Goal: Use online tool/utility: Use online tool/utility

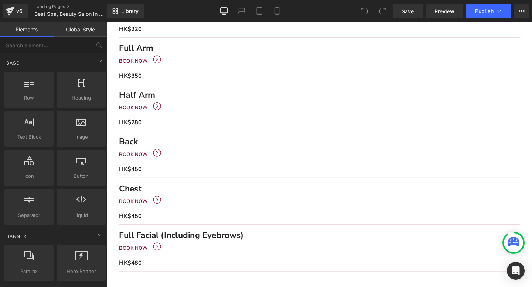
scroll to position [605, 0]
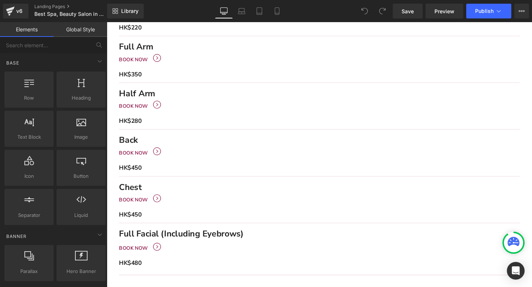
click at [107, 22] on span "Row" at bounding box center [107, 22] width 0 height 0
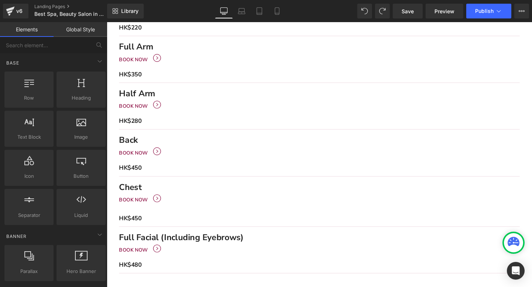
click at [107, 22] on span "Row" at bounding box center [107, 22] width 0 height 0
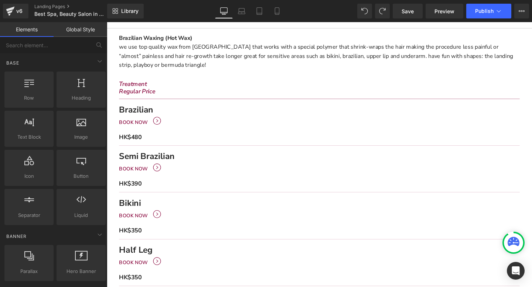
scroll to position [197, 0]
click at [107, 22] on span "Row" at bounding box center [107, 22] width 0 height 0
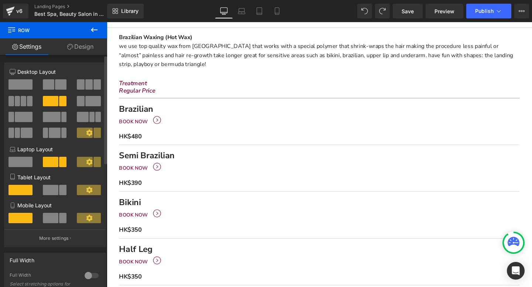
click at [52, 83] on span at bounding box center [48, 84] width 11 height 10
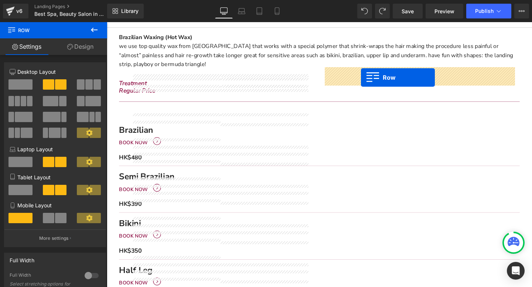
drag, startPoint x: 144, startPoint y: 97, endPoint x: 374, endPoint y: 80, distance: 230.6
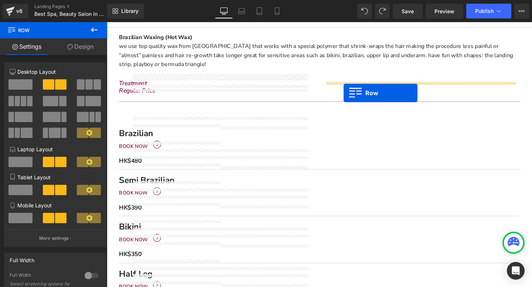
drag, startPoint x: 145, startPoint y: 99, endPoint x: 356, endPoint y: 97, distance: 210.8
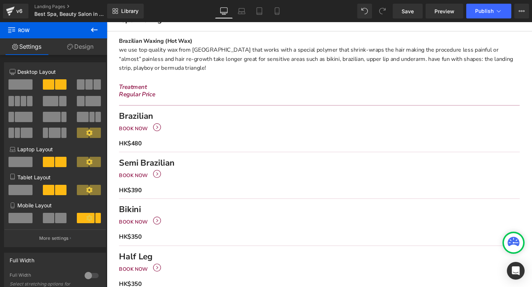
scroll to position [193, 0]
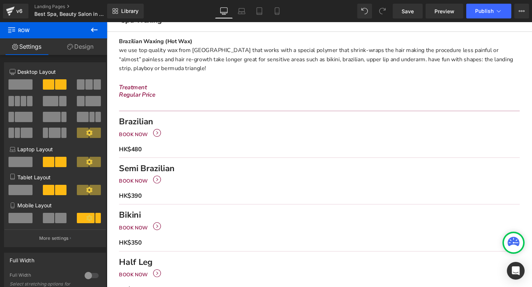
click at [107, 22] on span "Row" at bounding box center [107, 22] width 0 height 0
click at [83, 44] on link "Design" at bounding box center [81, 46] width 54 height 17
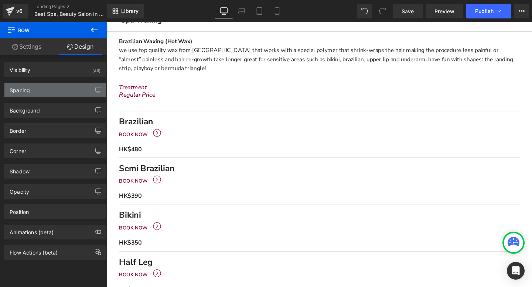
click at [58, 92] on div "Spacing" at bounding box center [54, 90] width 101 height 14
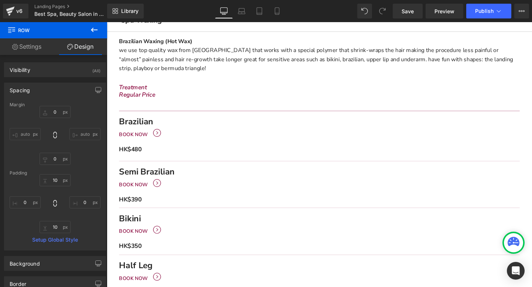
click at [107, 22] on span "Row" at bounding box center [107, 22] width 0 height 0
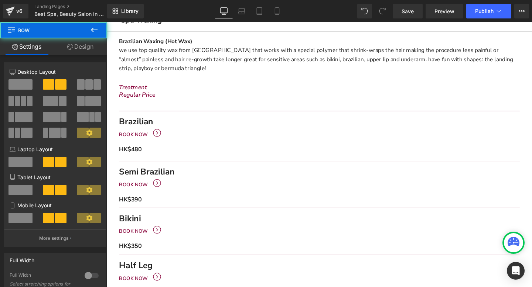
click at [92, 46] on link "Design" at bounding box center [81, 46] width 54 height 17
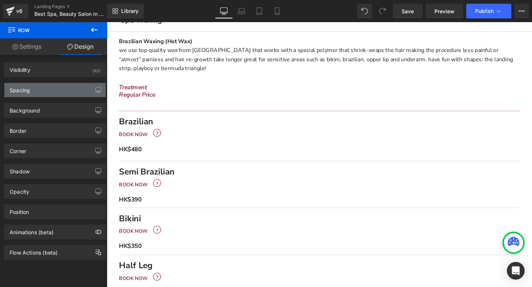
click at [38, 90] on div "Spacing" at bounding box center [54, 90] width 101 height 14
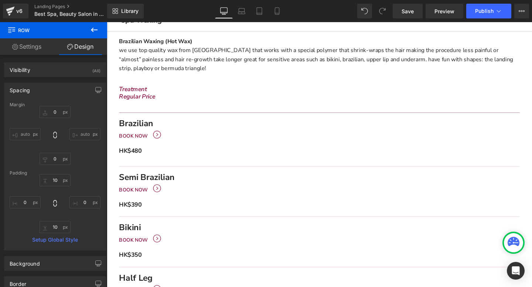
click at [107, 22] on link "Main content" at bounding box center [107, 22] width 0 height 0
click at [107, 22] on span "Row" at bounding box center [107, 22] width 0 height 0
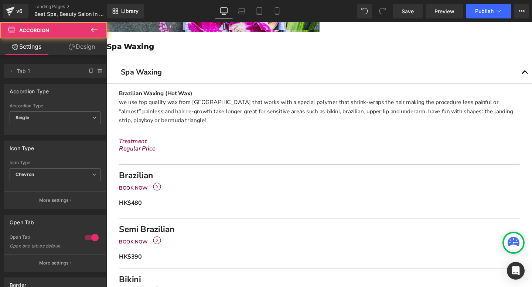
scroll to position [137, 0]
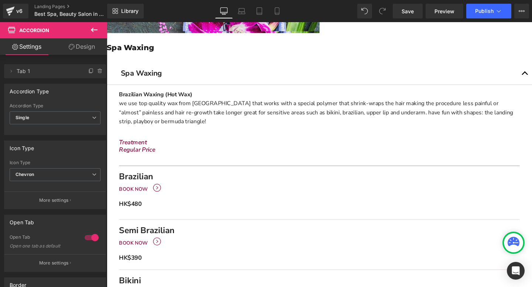
click at [143, 166] on div "Main content" at bounding box center [330, 168] width 421 height 4
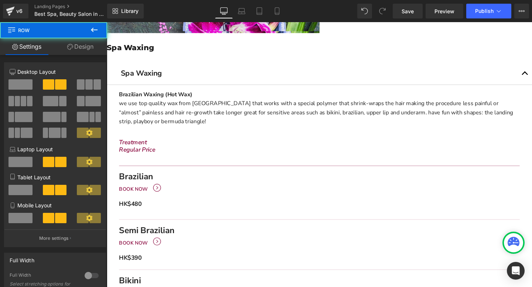
click at [107, 22] on span "Row" at bounding box center [107, 22] width 0 height 0
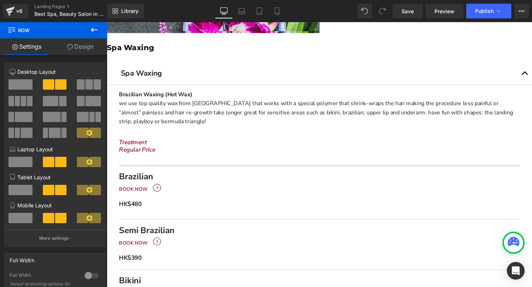
click at [107, 22] on span "Row" at bounding box center [107, 22] width 0 height 0
click at [107, 22] on icon "Main content" at bounding box center [107, 22] width 0 height 0
click at [107, 22] on span "Row" at bounding box center [107, 22] width 0 height 0
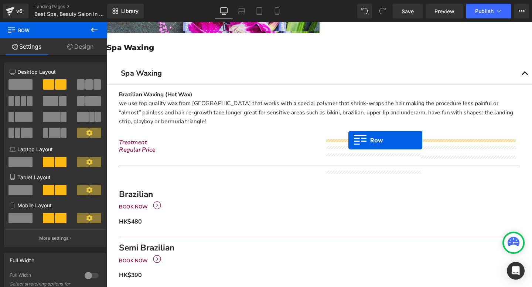
drag, startPoint x: 150, startPoint y: 157, endPoint x: 361, endPoint y: 146, distance: 210.7
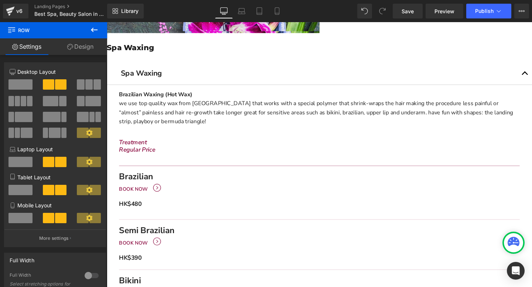
click at [107, 22] on span "Row" at bounding box center [107, 22] width 0 height 0
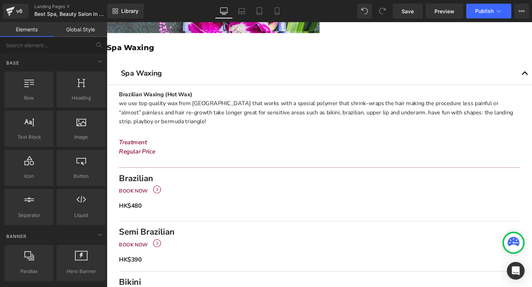
click at [107, 22] on span "Row" at bounding box center [107, 22] width 0 height 0
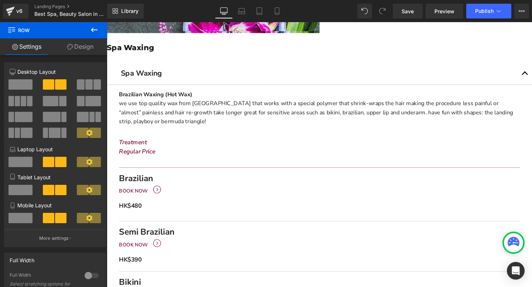
click at [85, 41] on link "Design" at bounding box center [81, 46] width 54 height 17
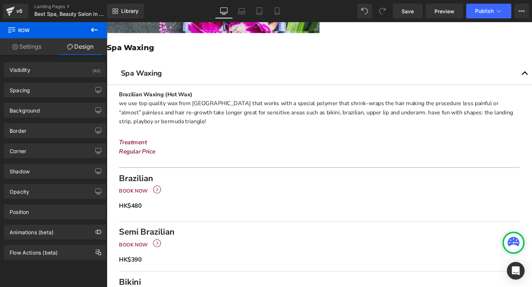
click at [107, 22] on span "Row" at bounding box center [107, 22] width 0 height 0
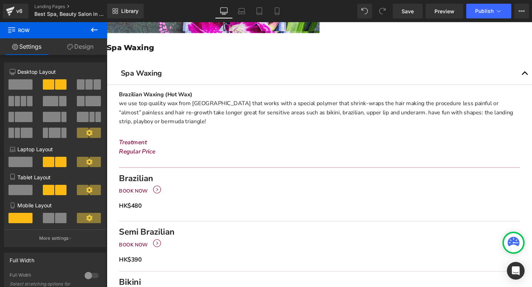
click at [107, 22] on span "Row" at bounding box center [107, 22] width 0 height 0
click at [90, 44] on link "Design" at bounding box center [81, 46] width 54 height 17
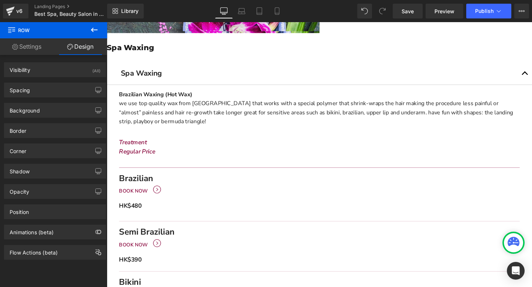
type input "0"
type input "10"
type input "0"
type input "10"
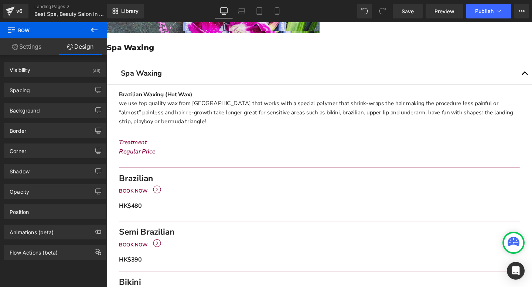
type input "0"
click at [42, 88] on div "Spacing" at bounding box center [54, 90] width 101 height 14
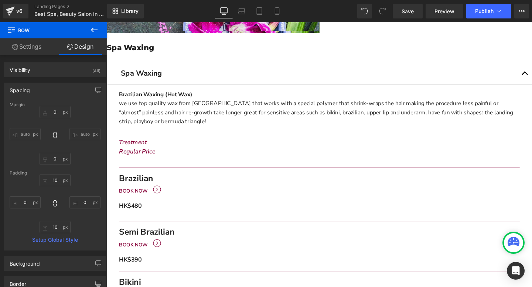
click at [107, 22] on span "Row" at bounding box center [107, 22] width 0 height 0
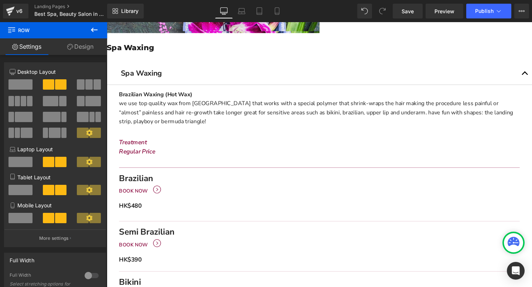
click at [86, 47] on link "Design" at bounding box center [81, 46] width 54 height 17
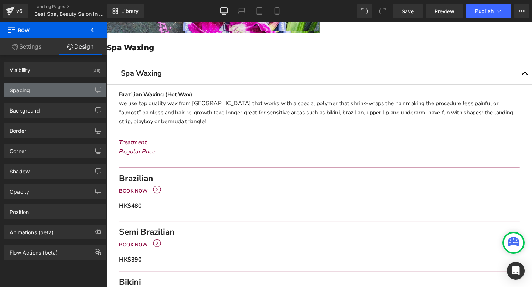
click at [41, 85] on div "Spacing" at bounding box center [54, 90] width 101 height 14
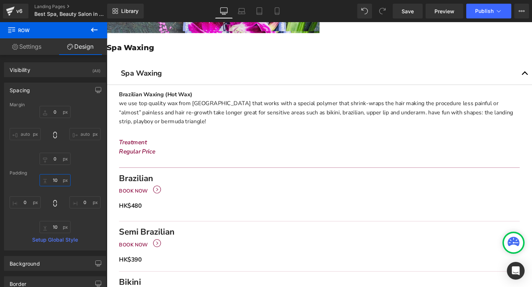
click at [54, 180] on input "10" at bounding box center [55, 180] width 31 height 12
type input "2"
type input "10"
click at [107, 22] on span "Row" at bounding box center [107, 22] width 0 height 0
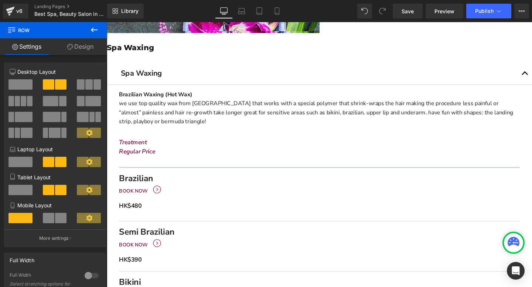
click at [107, 22] on span "Row" at bounding box center [107, 22] width 0 height 0
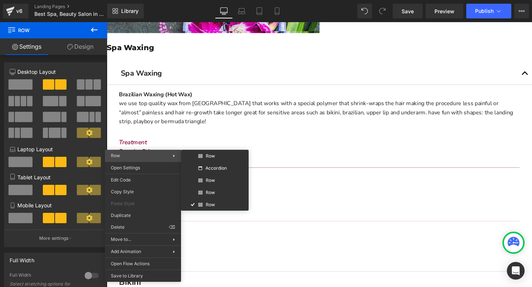
click at [159, 153] on span "Row" at bounding box center [142, 155] width 62 height 7
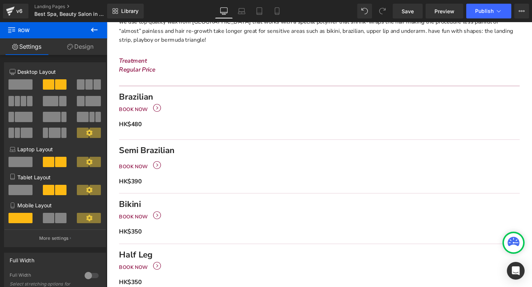
scroll to position [226, 0]
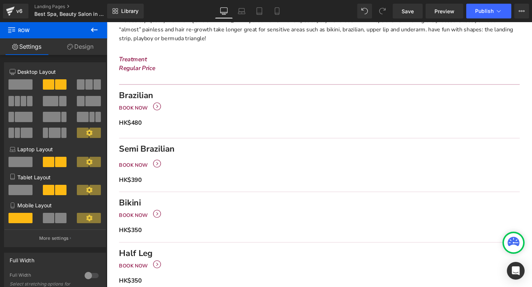
click at [107, 22] on span "Row" at bounding box center [107, 22] width 0 height 0
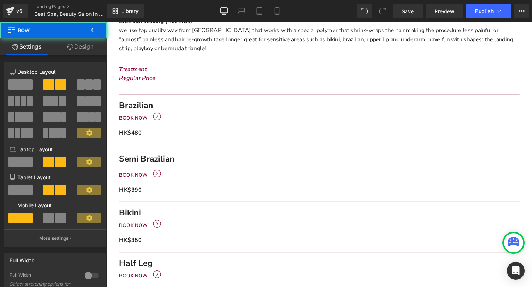
scroll to position [215, 0]
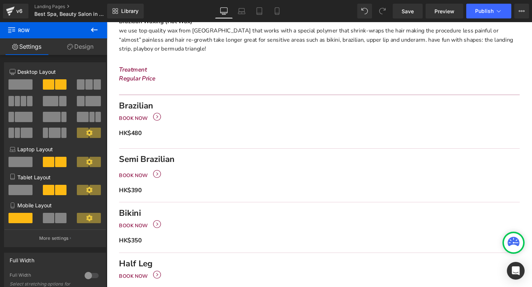
click at [107, 22] on span "Row" at bounding box center [107, 22] width 0 height 0
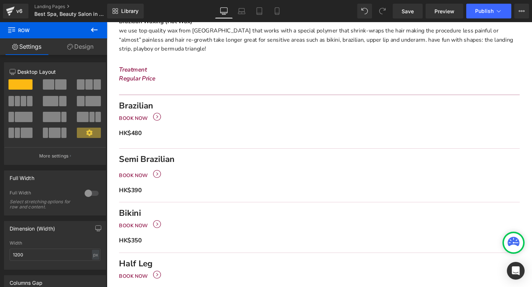
click at [107, 22] on span "Row" at bounding box center [107, 22] width 0 height 0
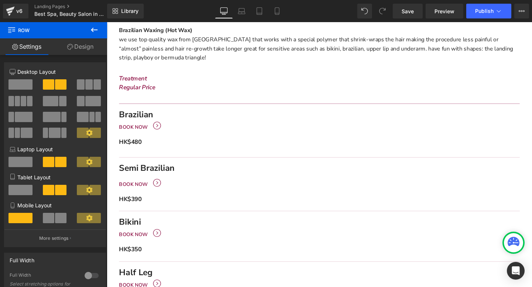
scroll to position [204, 0]
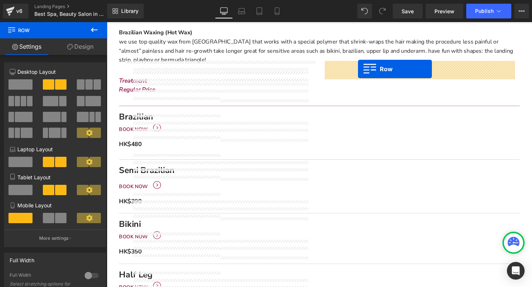
drag, startPoint x: 147, startPoint y: 119, endPoint x: 371, endPoint y: 72, distance: 229.1
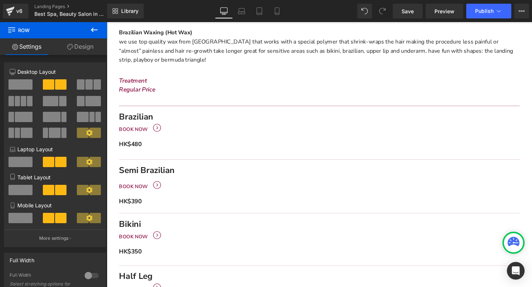
click at [107, 22] on span "Main content" at bounding box center [107, 22] width 0 height 0
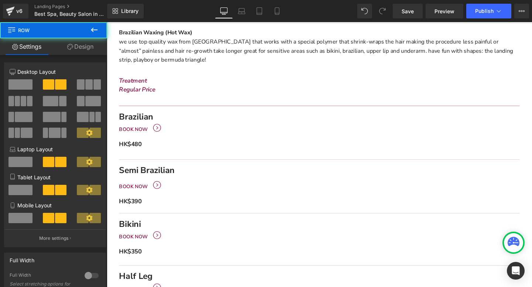
click at [80, 50] on link "Design" at bounding box center [81, 46] width 54 height 17
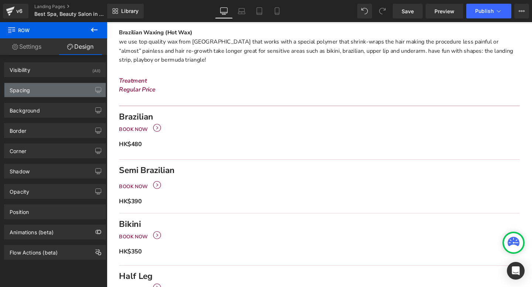
click at [59, 95] on div "Spacing" at bounding box center [54, 90] width 101 height 14
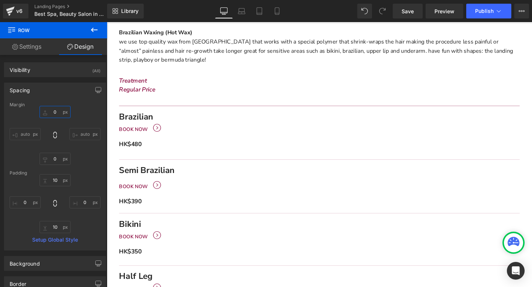
click at [56, 110] on input "0" at bounding box center [55, 112] width 31 height 12
type input "20"
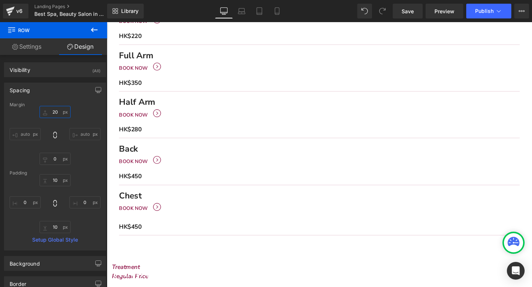
scroll to position [647, 0]
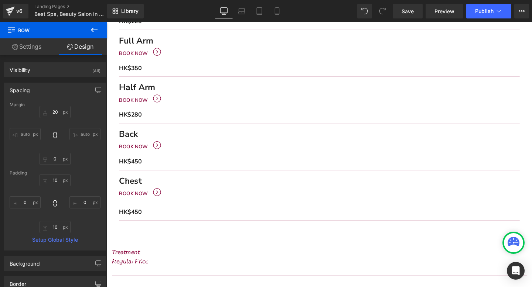
click at [107, 22] on span "Row" at bounding box center [107, 22] width 0 height 0
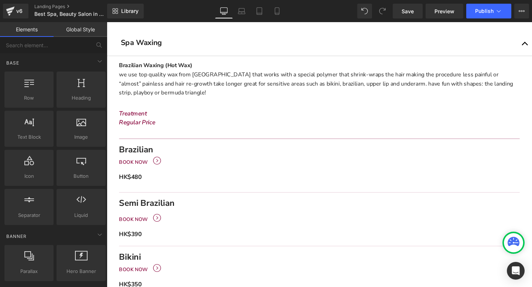
scroll to position [173, 0]
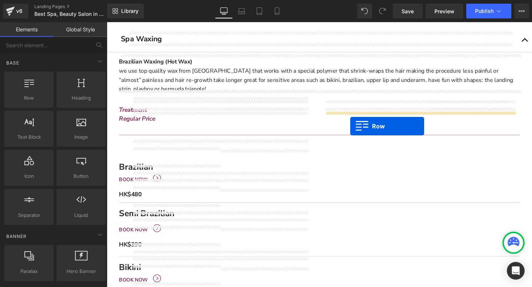
drag, startPoint x: 150, startPoint y: 128, endPoint x: 363, endPoint y: 131, distance: 212.7
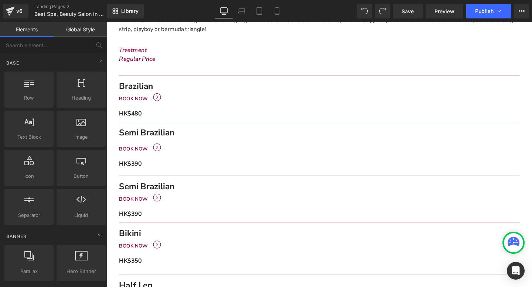
scroll to position [222, 0]
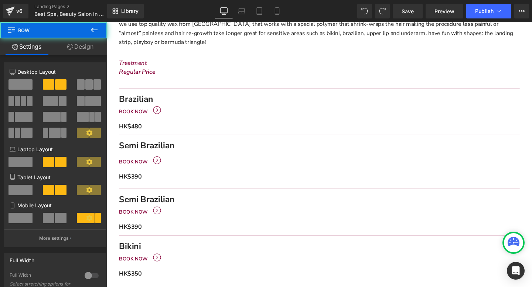
click at [140, 201] on div "Semi Brazilian Text Block Book now Button HK$390 Text Block Row" at bounding box center [330, 223] width 421 height 45
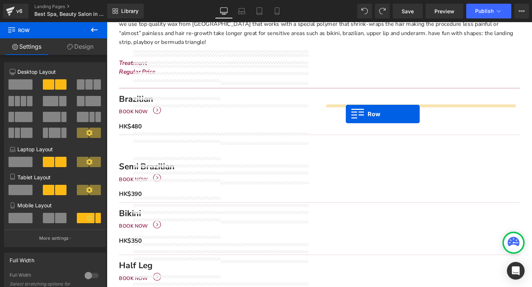
drag, startPoint x: 147, startPoint y: 116, endPoint x: 358, endPoint y: 119, distance: 211.2
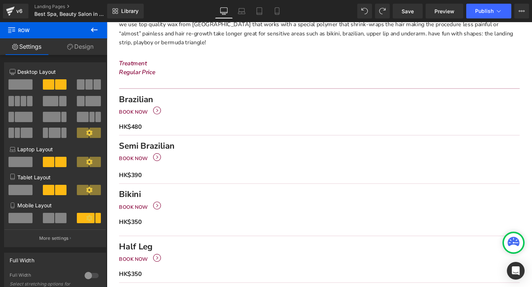
scroll to position [240, 0]
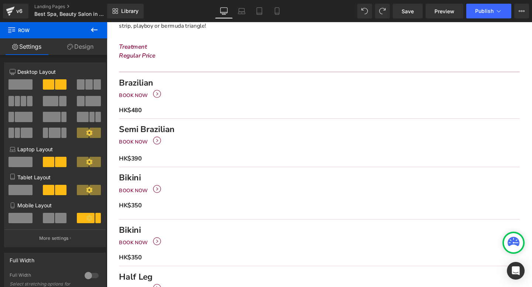
drag, startPoint x: 228, startPoint y: 234, endPoint x: 123, endPoint y: 222, distance: 106.3
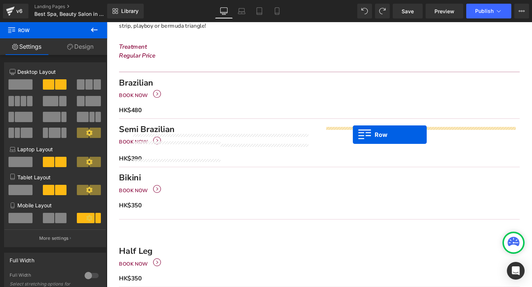
drag, startPoint x: 143, startPoint y: 183, endPoint x: 365, endPoint y: 141, distance: 225.5
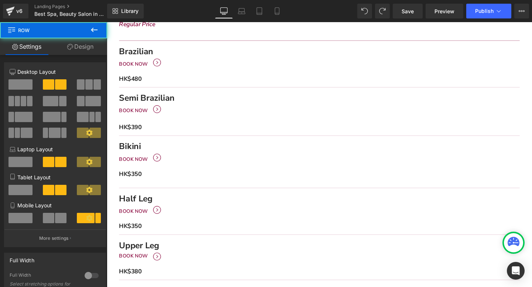
scroll to position [280, 0]
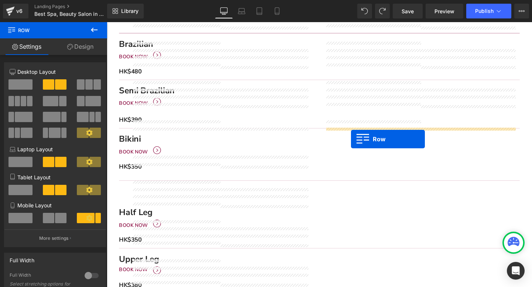
drag, startPoint x: 145, startPoint y: 144, endPoint x: 363, endPoint y: 145, distance: 217.8
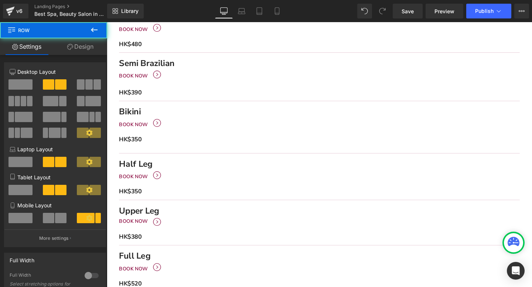
scroll to position [320, 0]
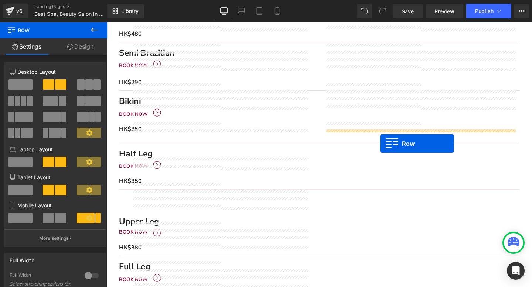
drag, startPoint x: 147, startPoint y: 145, endPoint x: 394, endPoint y: 150, distance: 246.7
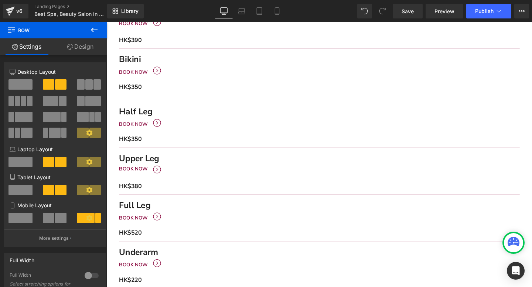
scroll to position [377, 0]
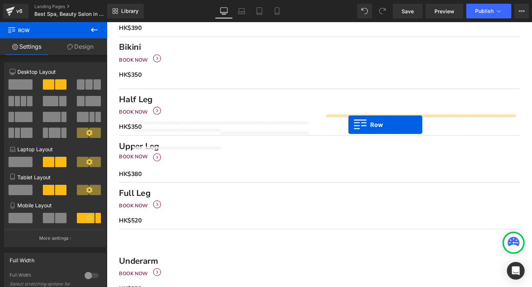
drag, startPoint x: 146, startPoint y: 173, endPoint x: 361, endPoint y: 130, distance: 218.7
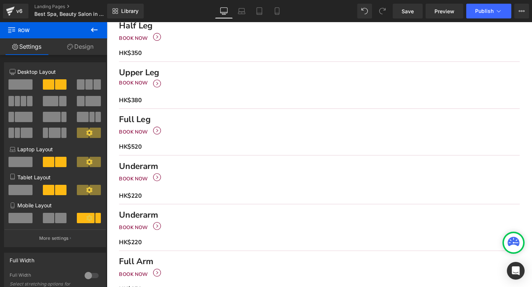
scroll to position [427, 0]
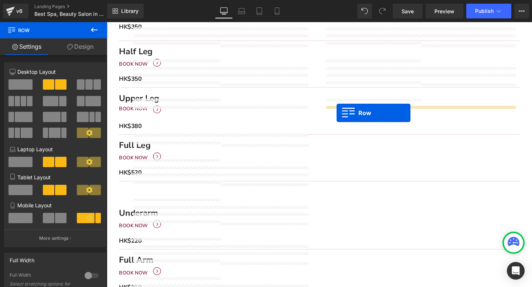
drag, startPoint x: 147, startPoint y: 119, endPoint x: 348, endPoint y: 118, distance: 201.6
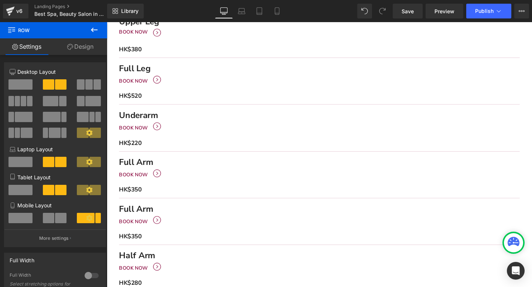
scroll to position [469, 0]
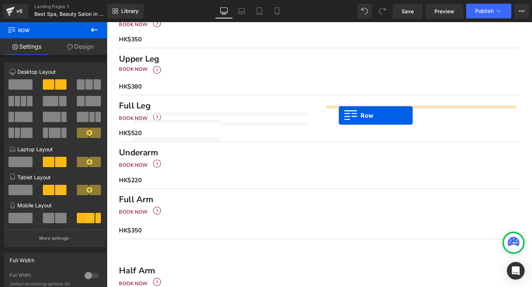
drag, startPoint x: 141, startPoint y: 161, endPoint x: 351, endPoint y: 120, distance: 213.7
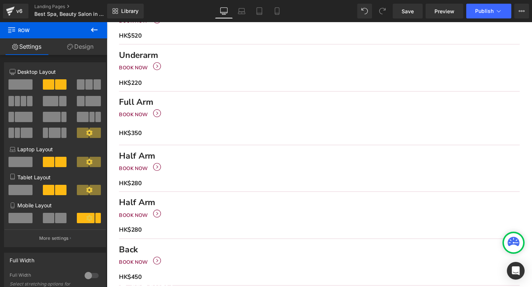
scroll to position [517, 0]
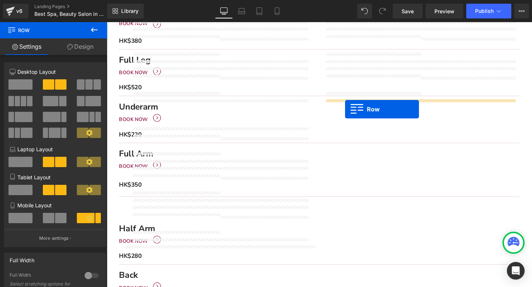
drag, startPoint x: 148, startPoint y: 114, endPoint x: 357, endPoint y: 114, distance: 209.0
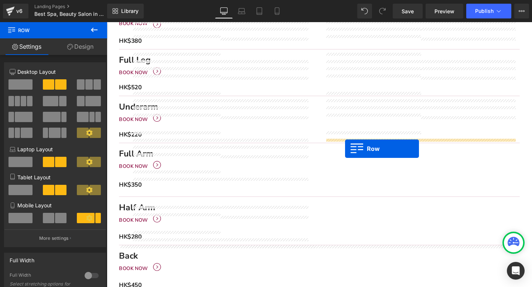
drag, startPoint x: 149, startPoint y: 194, endPoint x: 357, endPoint y: 155, distance: 211.4
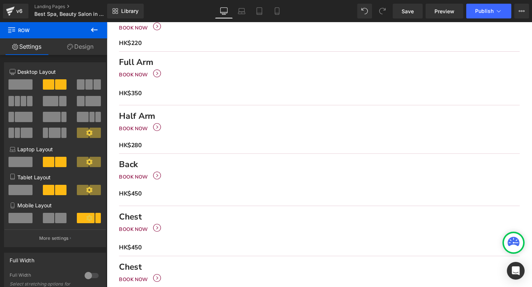
scroll to position [573, 0]
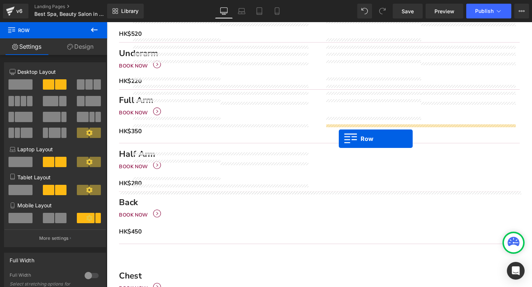
drag, startPoint x: 146, startPoint y: 137, endPoint x: 350, endPoint y: 145, distance: 204.7
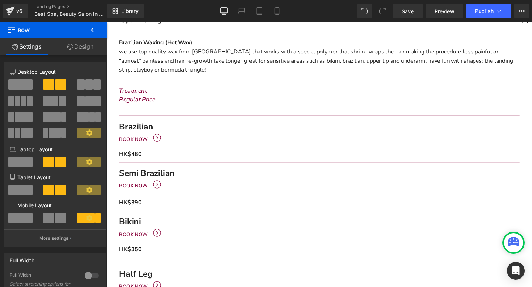
scroll to position [193, 0]
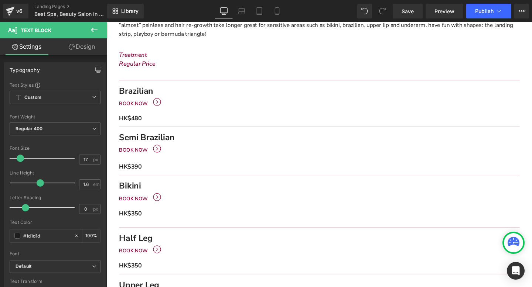
scroll to position [249, 0]
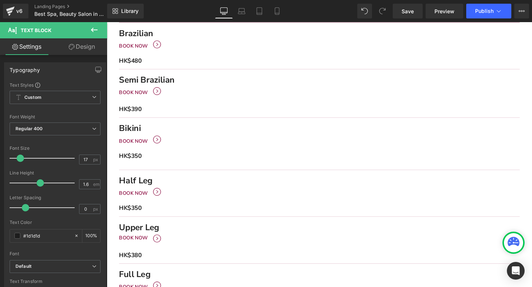
scroll to position [304, 0]
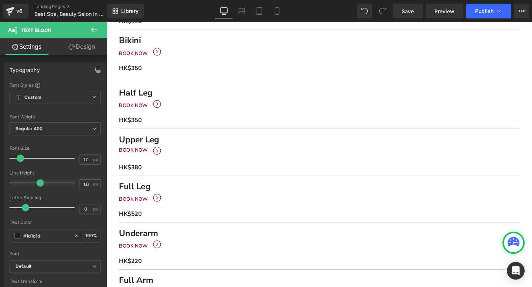
scroll to position [392, 0]
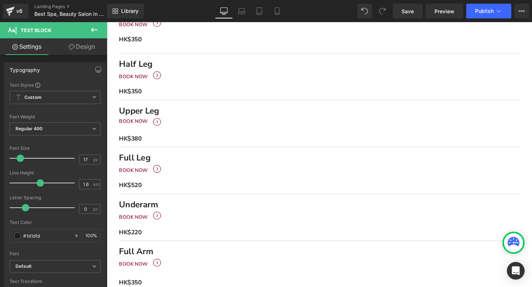
scroll to position [469, 0]
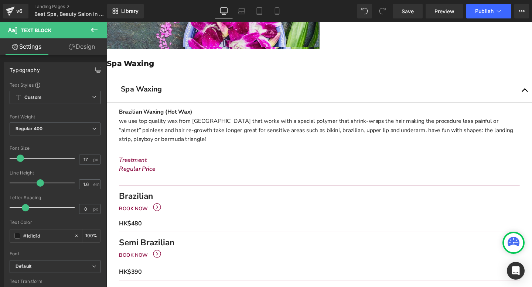
scroll to position [125, 0]
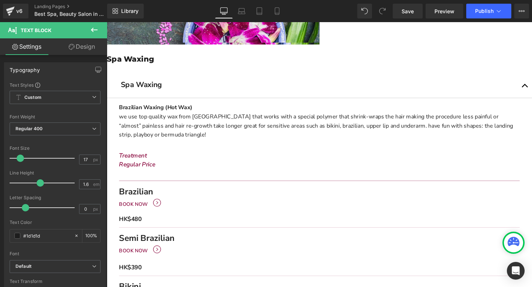
click at [107, 22] on span "Text Block" at bounding box center [107, 22] width 0 height 0
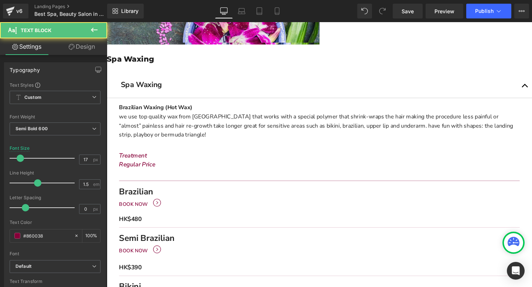
click at [107, 22] on span "Text Block" at bounding box center [107, 22] width 0 height 0
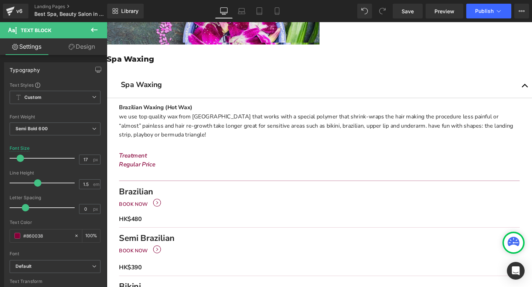
click at [107, 22] on span "Text Block" at bounding box center [107, 22] width 0 height 0
click at [107, 22] on icon "Main content" at bounding box center [107, 22] width 0 height 0
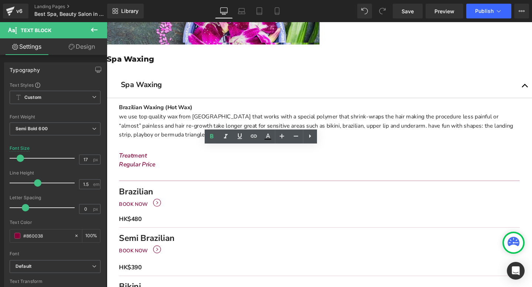
click at [279, 168] on p "Regular Price" at bounding box center [330, 172] width 421 height 8
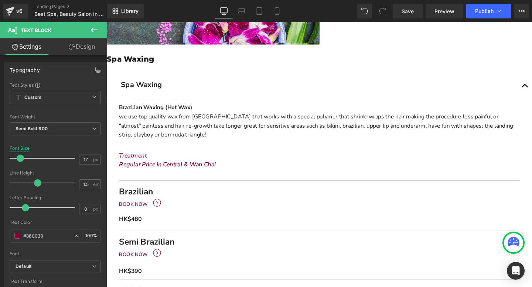
click at [107, 22] on span "Text Block" at bounding box center [107, 22] width 0 height 0
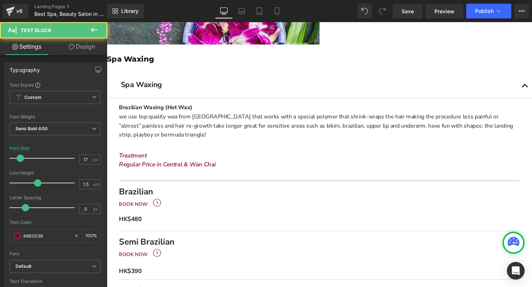
click at [107, 22] on link "Main content" at bounding box center [107, 22] width 0 height 0
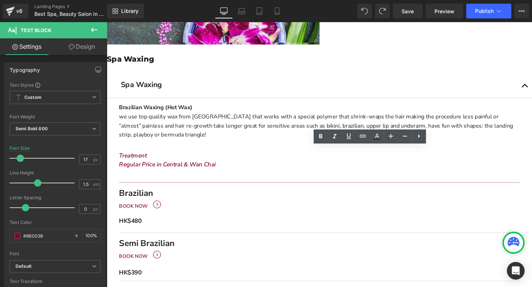
click at [264, 168] on p "Regular Price in Central & Wan Chai" at bounding box center [330, 172] width 421 height 8
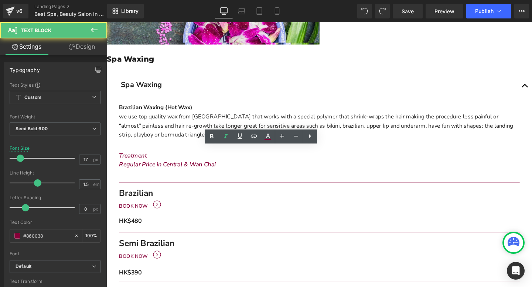
click at [221, 168] on icon "Regular Price in Central & Wan Chai" at bounding box center [171, 172] width 102 height 8
drag, startPoint x: 269, startPoint y: 155, endPoint x: 282, endPoint y: 163, distance: 15.1
click at [282, 168] on p "Regular Price in Central & Wan Chai" at bounding box center [330, 172] width 421 height 8
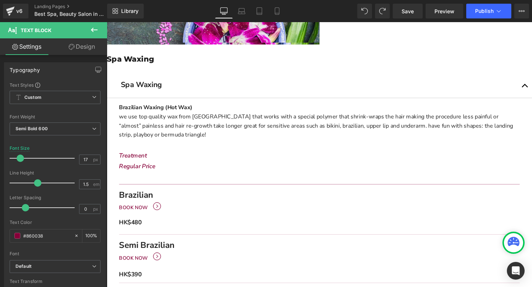
click at [140, 158] on icon "Treatment" at bounding box center [134, 162] width 29 height 8
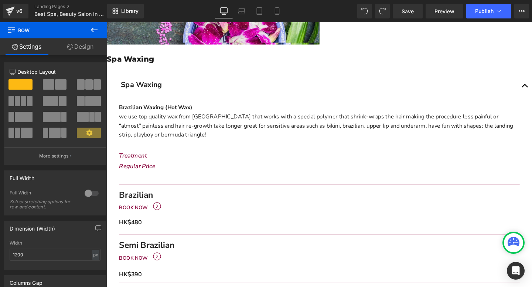
click at [107, 22] on span "Row" at bounding box center [107, 22] width 0 height 0
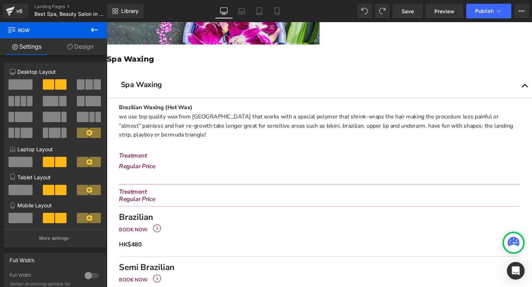
click at [107, 22] on span "Row" at bounding box center [107, 22] width 0 height 0
click at [18, 82] on span at bounding box center [20, 84] width 24 height 10
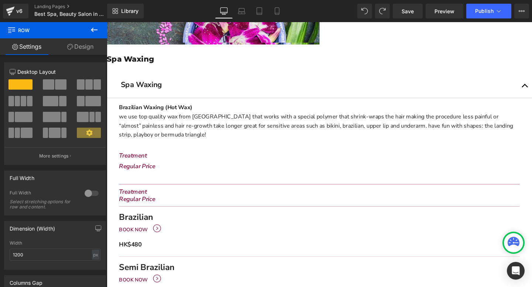
click at [107, 22] on span "Row" at bounding box center [107, 22] width 0 height 0
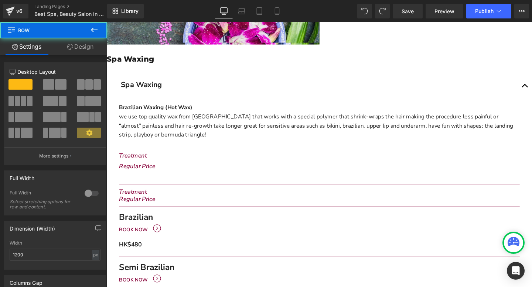
click at [158, 170] on icon "Regular Price" at bounding box center [139, 174] width 38 height 8
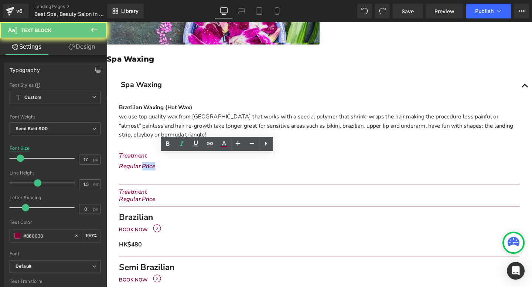
click at [158, 170] on icon "Regular Price" at bounding box center [139, 174] width 38 height 8
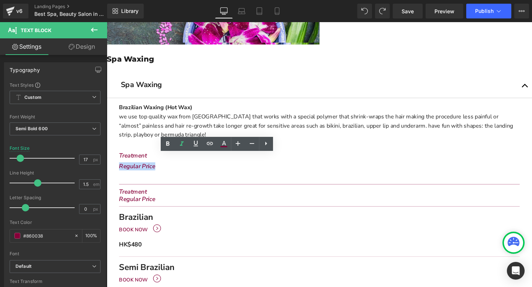
click at [203, 197] on p "Treatment" at bounding box center [330, 201] width 421 height 8
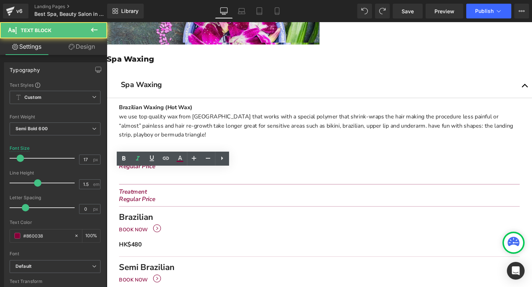
click at [253, 168] on div "Main content" at bounding box center [330, 169] width 421 height 2
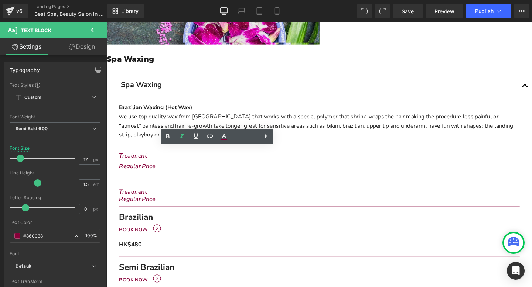
click at [253, 170] on p "Regular Price" at bounding box center [330, 174] width 421 height 8
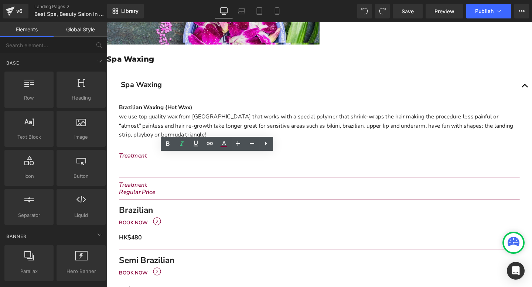
click at [107, 22] on span "Row" at bounding box center [107, 22] width 0 height 0
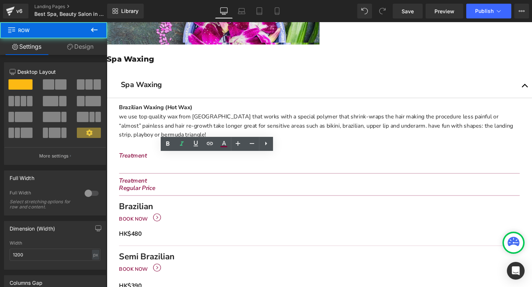
click at [250, 174] on div "Main content" at bounding box center [330, 176] width 421 height 4
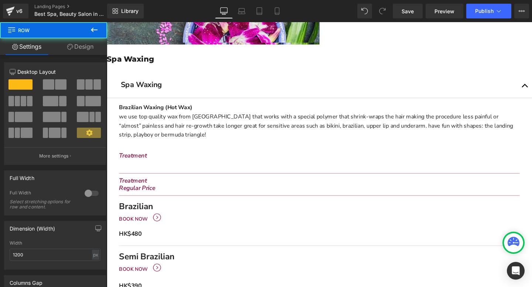
click at [107, 22] on icon "Main content" at bounding box center [107, 22] width 0 height 0
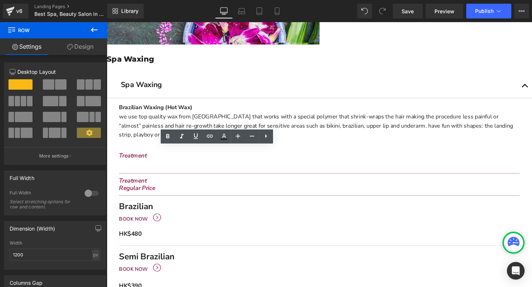
click at [221, 159] on p "Treatment" at bounding box center [330, 163] width 421 height 8
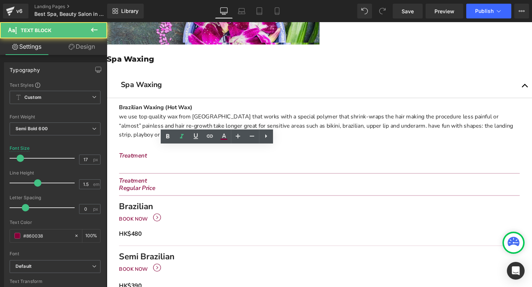
click at [221, 159] on p "Treatment" at bounding box center [330, 163] width 421 height 8
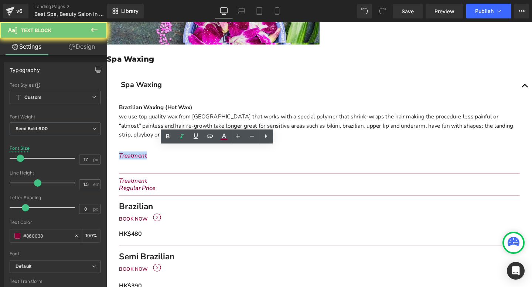
click at [221, 159] on p "Treatment" at bounding box center [330, 163] width 421 height 8
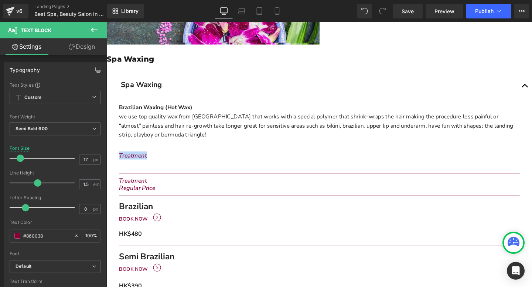
paste div "Main content"
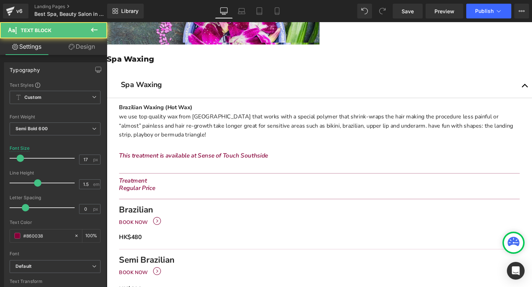
click at [174, 158] on icon "This treatment is available at Sense of Touch Southside" at bounding box center [198, 162] width 157 height 8
click at [177, 158] on icon "This treatment is available at Sense of Touch Southside" at bounding box center [199, 162] width 158 height 8
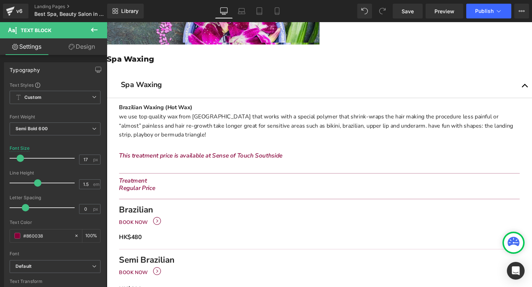
drag, startPoint x: 197, startPoint y: 155, endPoint x: 313, endPoint y: 161, distance: 116.1
click at [313, 161] on div "This treatment price is available at Sense of Touch Southside" at bounding box center [330, 163] width 421 height 8
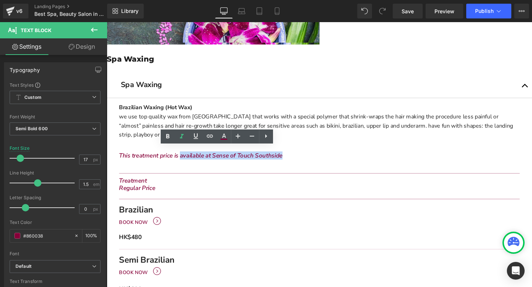
drag, startPoint x: 312, startPoint y: 158, endPoint x: 198, endPoint y: 155, distance: 113.4
click at [198, 159] on p "This treatment price is available at Sense of Touch Southside" at bounding box center [330, 163] width 421 height 8
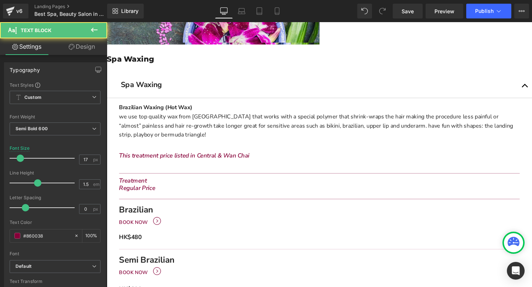
click at [179, 158] on icon "This treatment price listed in Central & Wan Chai" at bounding box center [188, 162] width 137 height 8
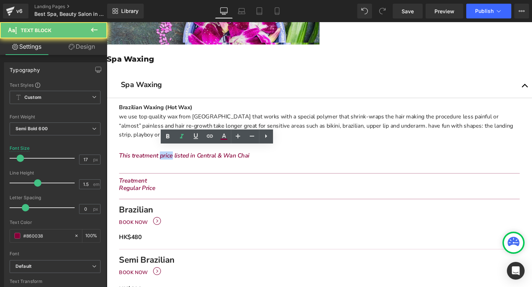
click at [179, 158] on icon "This treatment price listed in Central & Wan Chai" at bounding box center [188, 162] width 137 height 8
